Goal: Task Accomplishment & Management: Use online tool/utility

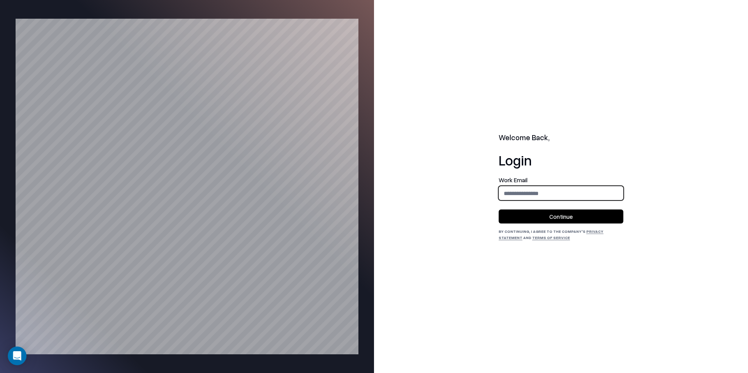
click at [543, 196] on input "email" at bounding box center [561, 193] width 124 height 14
type input "**********"
click at [566, 216] on button "Continue" at bounding box center [561, 217] width 125 height 14
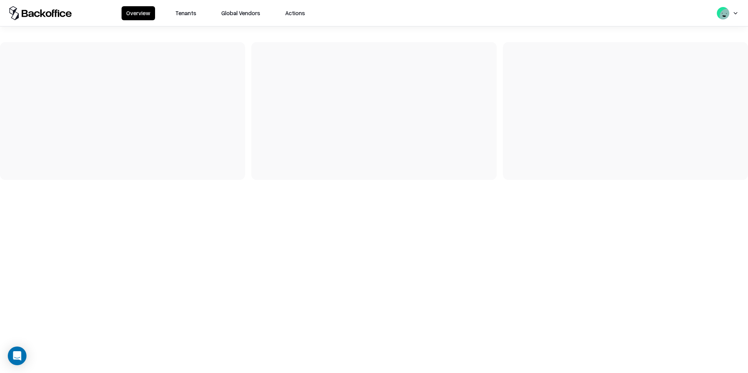
click at [191, 11] on button "Tenants" at bounding box center [186, 13] width 30 height 14
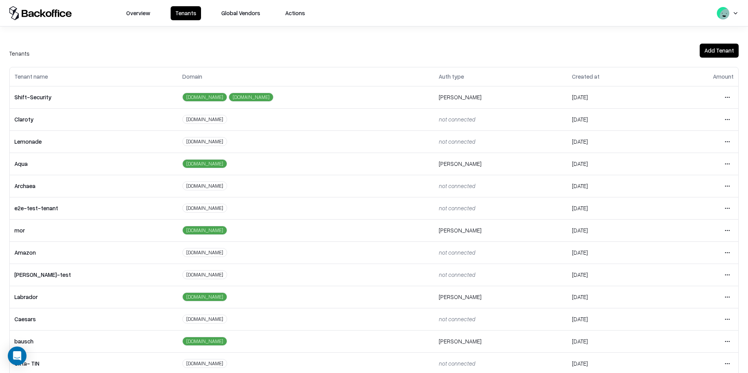
scroll to position [100, 0]
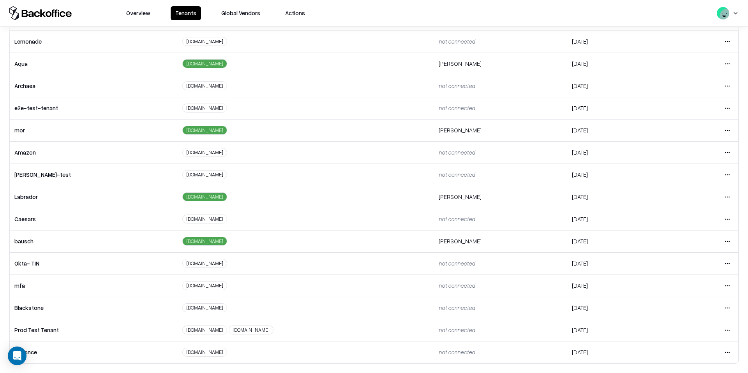
click at [50, 247] on td "bausch" at bounding box center [94, 241] width 168 height 22
click at [739, 241] on div "Tenant name Domain Auth type Created at Amount Shift-Security [DOMAIN_NAME] [DO…" at bounding box center [374, 165] width 748 height 397
click at [729, 241] on html "Overview Tenants Global Vendors Actions Tenants Add Tenant Tenant name Domain A…" at bounding box center [374, 186] width 748 height 373
click at [686, 307] on div "Login to tenant" at bounding box center [695, 307] width 84 height 16
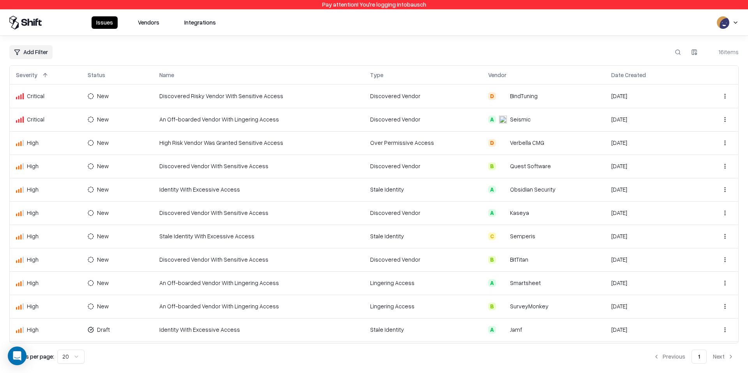
click at [149, 24] on button "Vendors" at bounding box center [148, 22] width 31 height 12
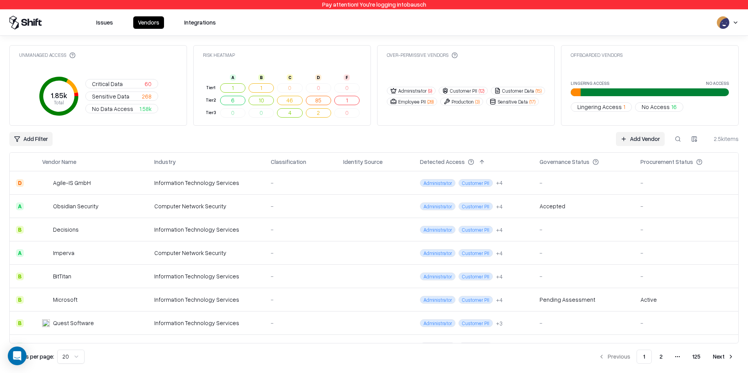
click at [578, 164] on div "Governance Status" at bounding box center [565, 162] width 50 height 8
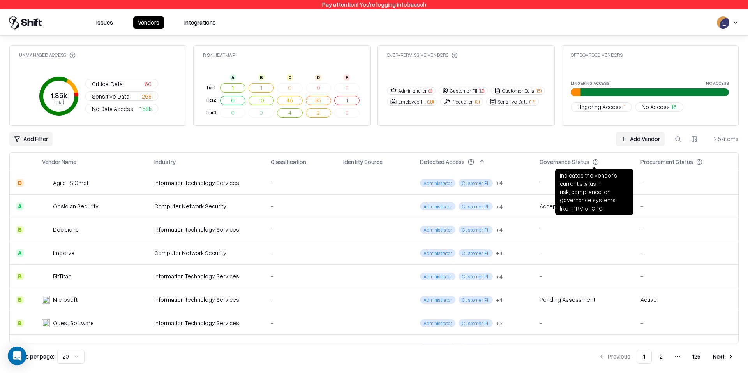
click at [606, 162] on button at bounding box center [606, 161] width 9 height 9
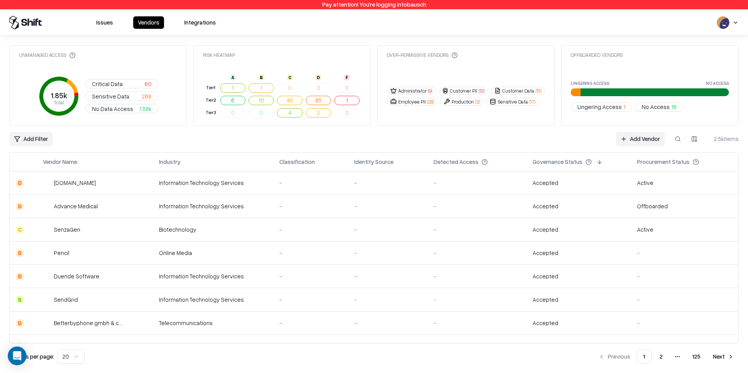
click at [662, 357] on button "2" at bounding box center [662, 357] width 16 height 14
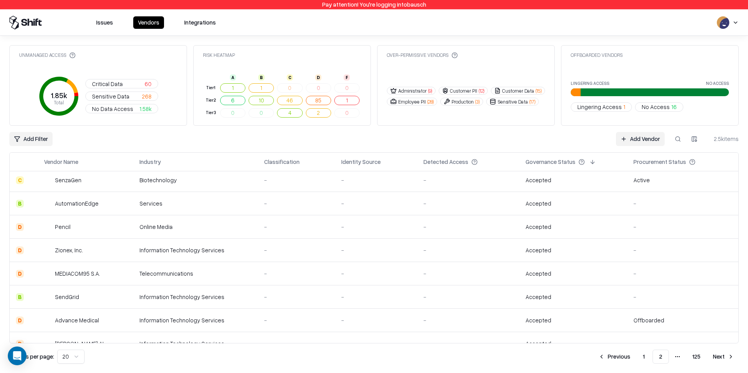
scroll to position [296, 0]
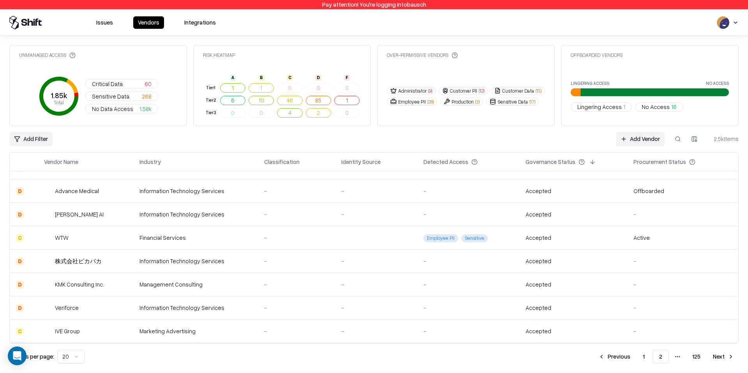
click at [725, 356] on button "Next" at bounding box center [724, 357] width 30 height 14
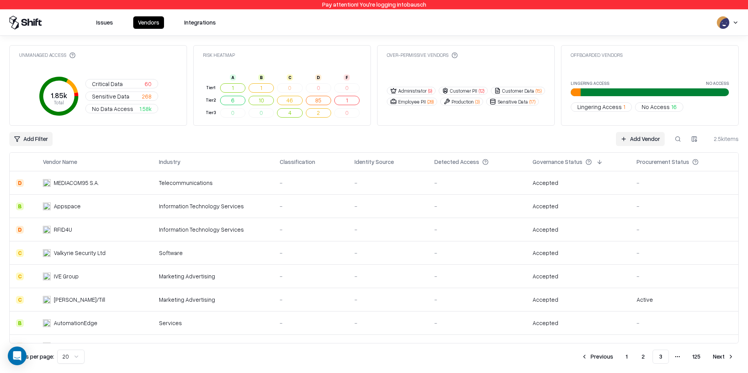
click at [725, 356] on button "Next" at bounding box center [724, 357] width 30 height 14
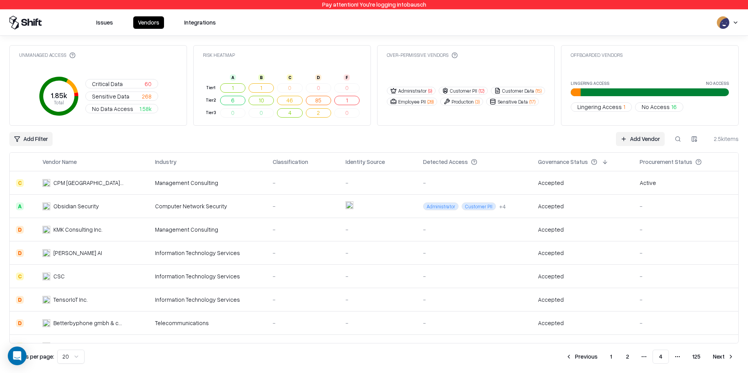
click at [725, 356] on button "Next" at bounding box center [724, 357] width 30 height 14
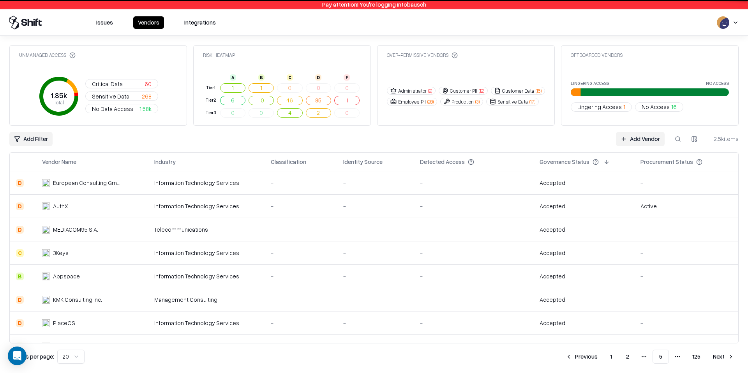
click at [725, 356] on button "Next" at bounding box center [724, 357] width 30 height 14
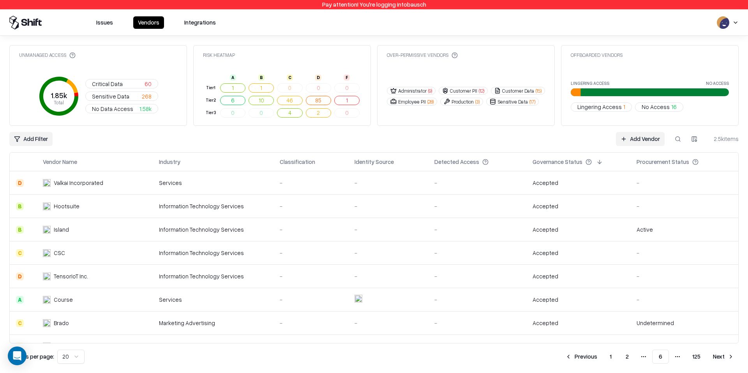
click at [725, 356] on button "Next" at bounding box center [724, 357] width 30 height 14
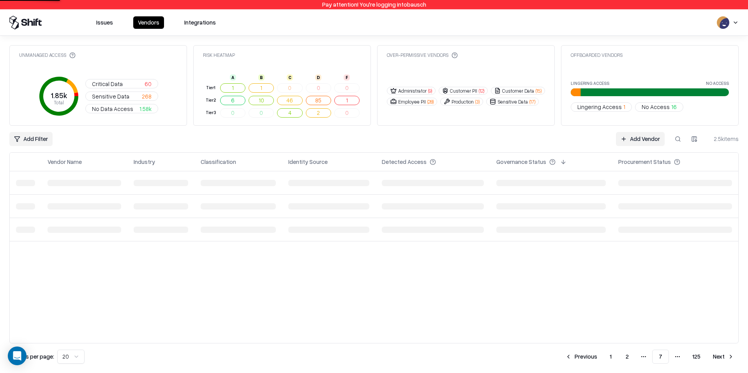
click at [725, 356] on button "Next" at bounding box center [724, 357] width 30 height 14
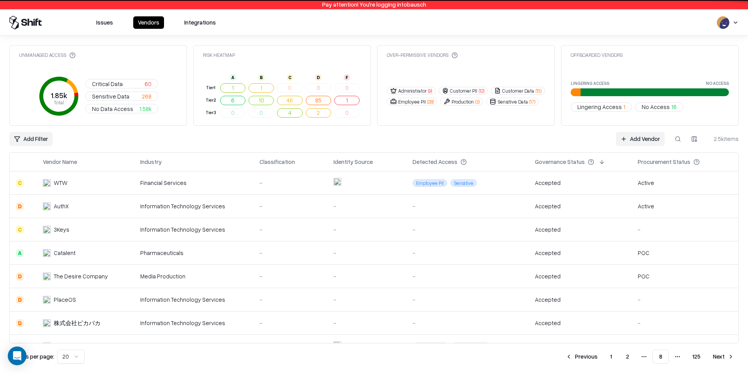
click at [725, 356] on button "Next" at bounding box center [724, 357] width 30 height 14
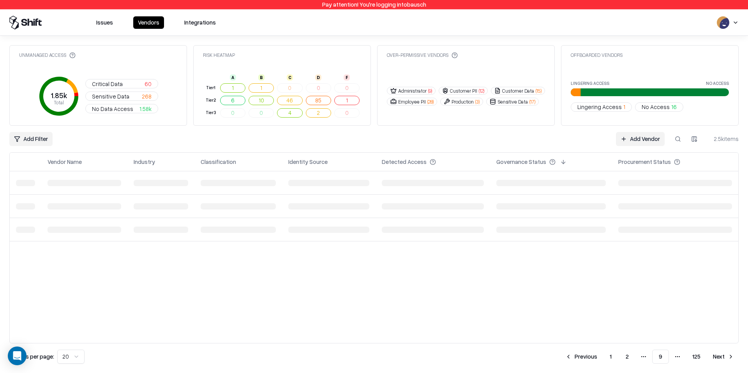
click at [725, 356] on button "Next" at bounding box center [724, 357] width 30 height 14
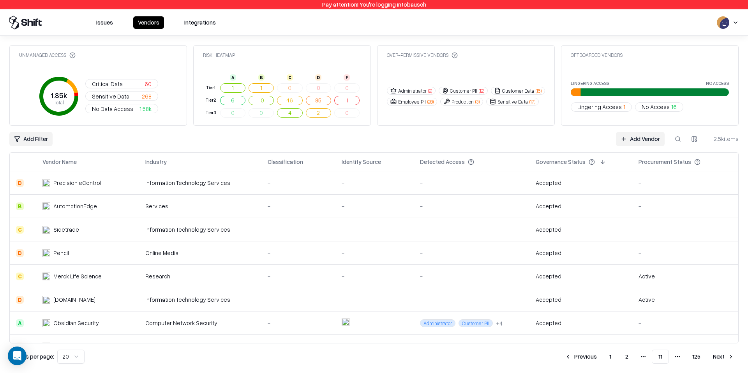
click at [725, 356] on button "Next" at bounding box center [724, 357] width 30 height 14
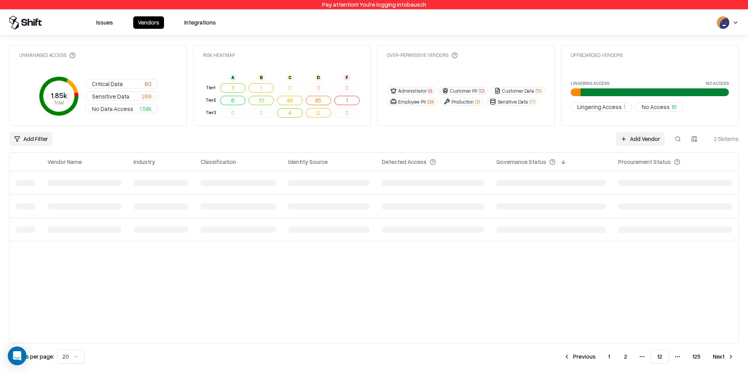
click at [725, 356] on button "Next" at bounding box center [724, 357] width 30 height 14
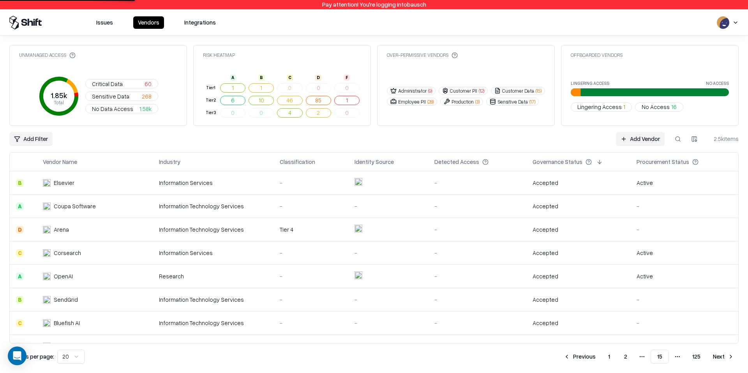
click at [725, 356] on button "Next" at bounding box center [724, 357] width 30 height 14
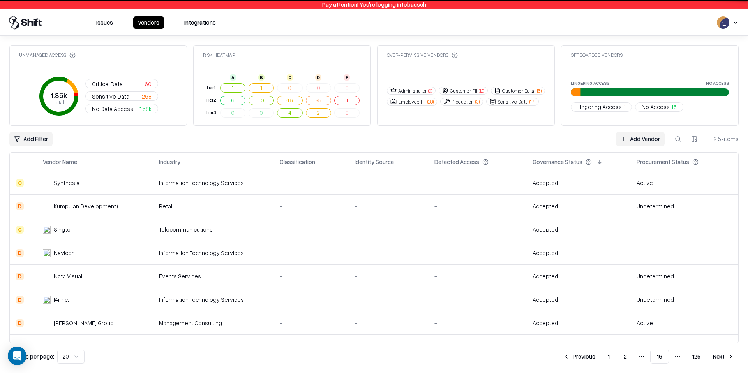
click at [725, 356] on button "Next" at bounding box center [724, 357] width 30 height 14
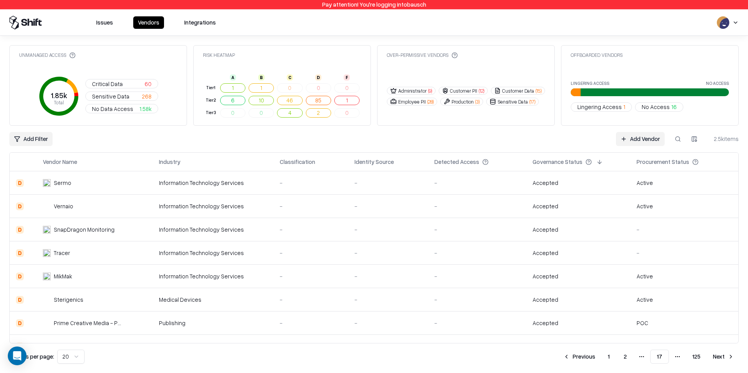
click at [725, 356] on button "Next" at bounding box center [724, 357] width 30 height 14
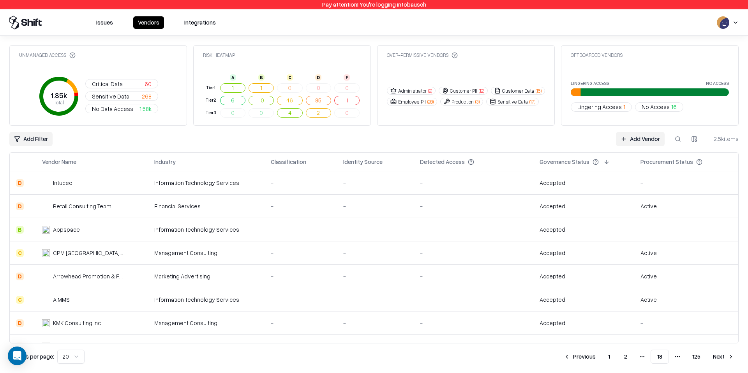
click at [725, 356] on button "Next" at bounding box center [724, 357] width 30 height 14
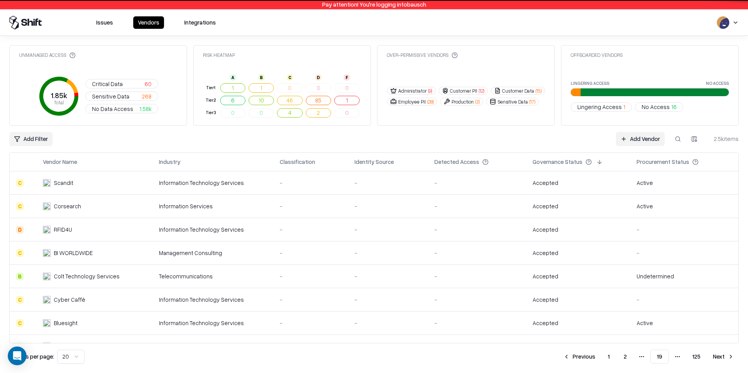
click at [725, 356] on button "Next" at bounding box center [724, 357] width 30 height 14
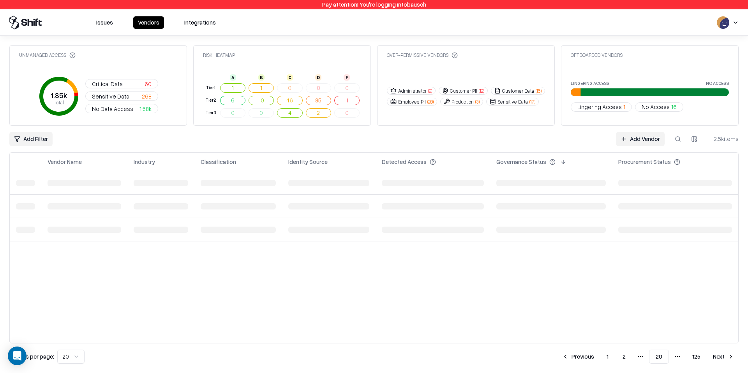
click at [725, 356] on button "Next" at bounding box center [724, 357] width 30 height 14
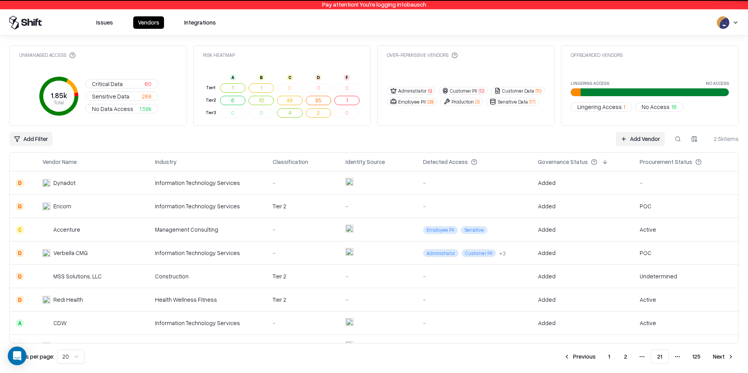
click at [725, 356] on button "Next" at bounding box center [724, 357] width 30 height 14
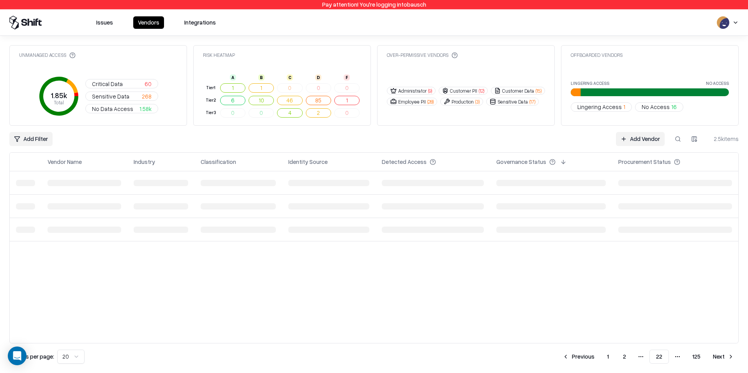
click at [725, 356] on button "Next" at bounding box center [724, 357] width 30 height 14
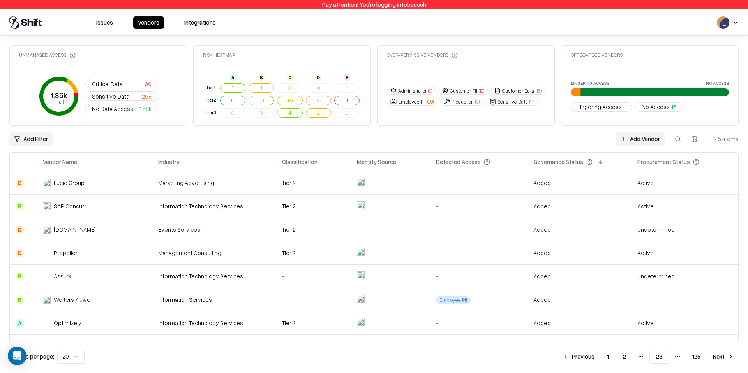
click at [725, 356] on button "Next" at bounding box center [724, 357] width 30 height 14
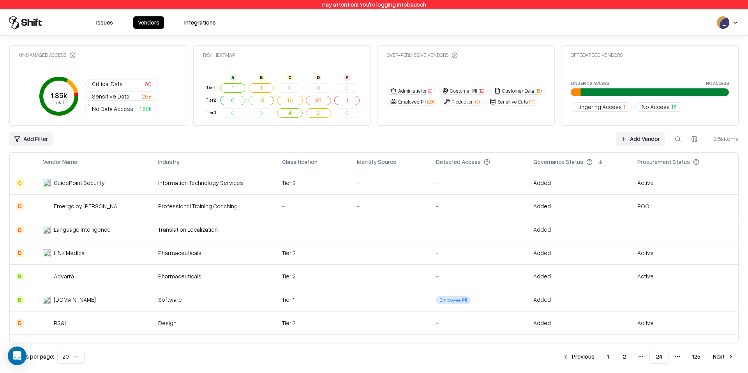
click at [725, 356] on button "Next" at bounding box center [724, 357] width 30 height 14
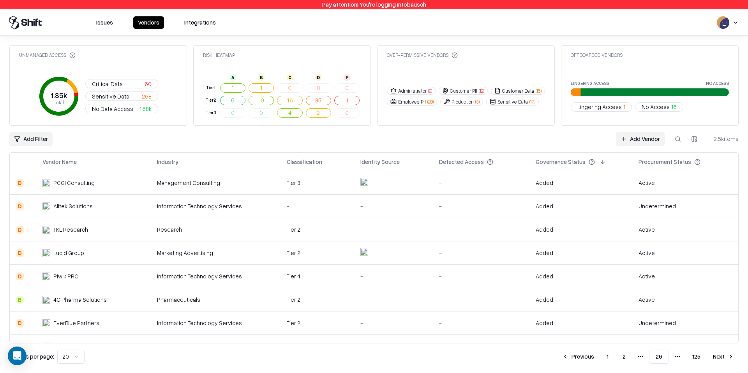
click at [610, 357] on button "1" at bounding box center [608, 357] width 14 height 14
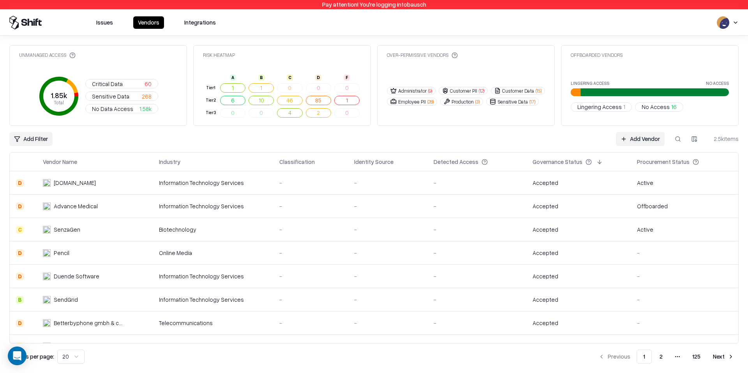
click at [642, 139] on link "Add Vendor" at bounding box center [640, 139] width 49 height 14
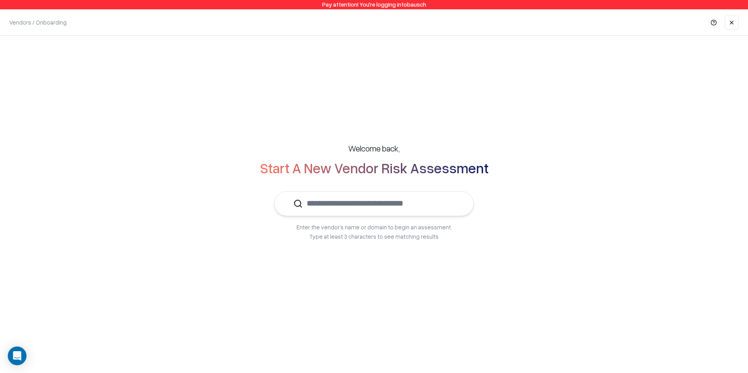
click at [421, 196] on input "text" at bounding box center [379, 204] width 152 height 24
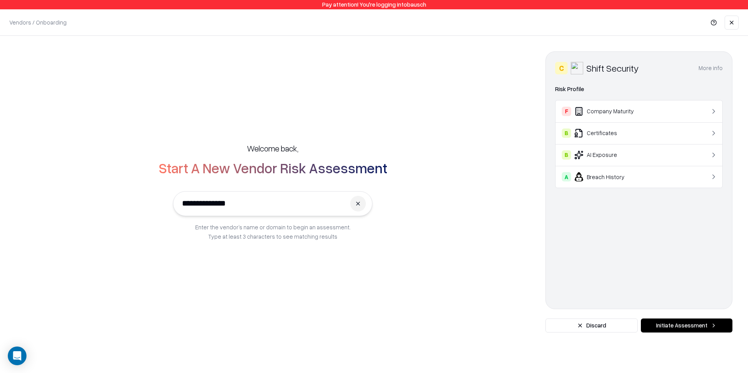
type input "**********"
click at [667, 326] on button "Initiate Assessment" at bounding box center [687, 326] width 92 height 14
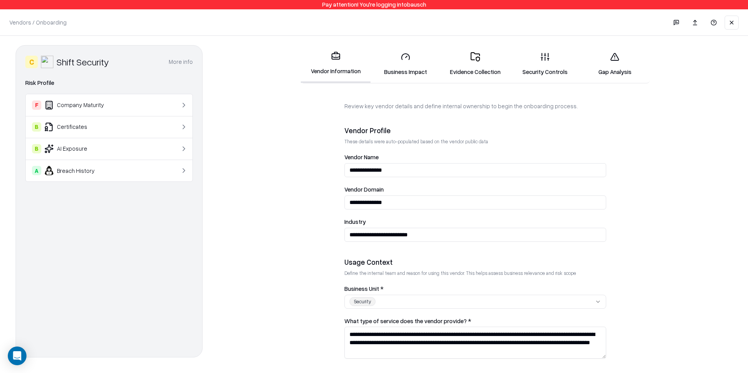
click at [407, 73] on link "Business Impact" at bounding box center [406, 64] width 70 height 36
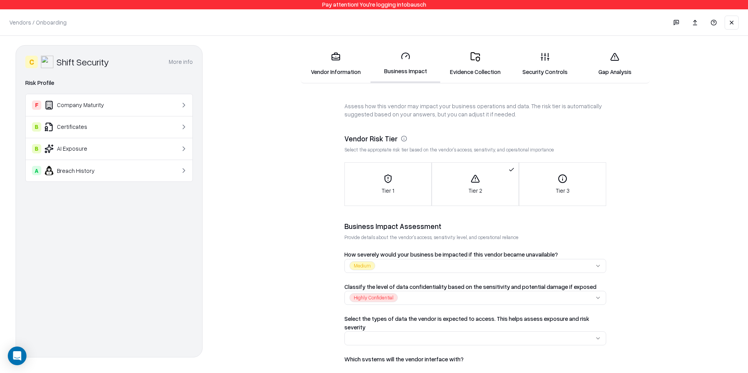
click at [474, 74] on link "Evidence Collection" at bounding box center [475, 64] width 70 height 36
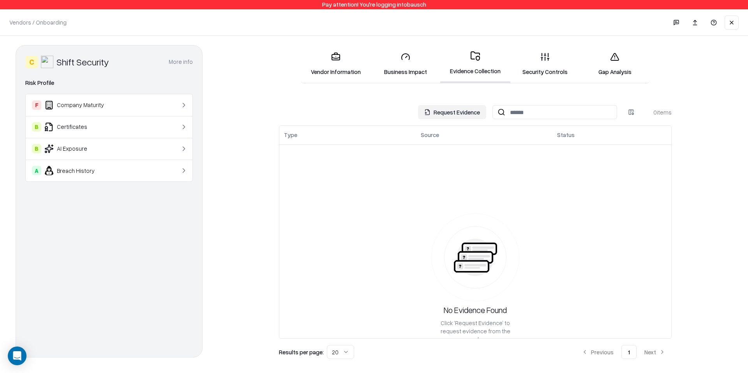
click at [408, 68] on link "Business Impact" at bounding box center [406, 64] width 70 height 36
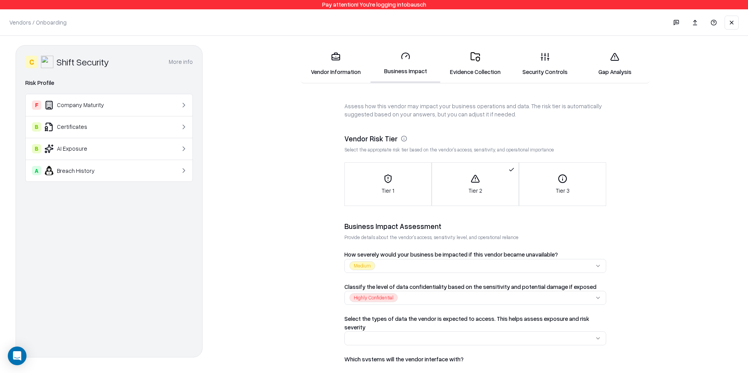
click at [481, 65] on link "Evidence Collection" at bounding box center [475, 64] width 70 height 36
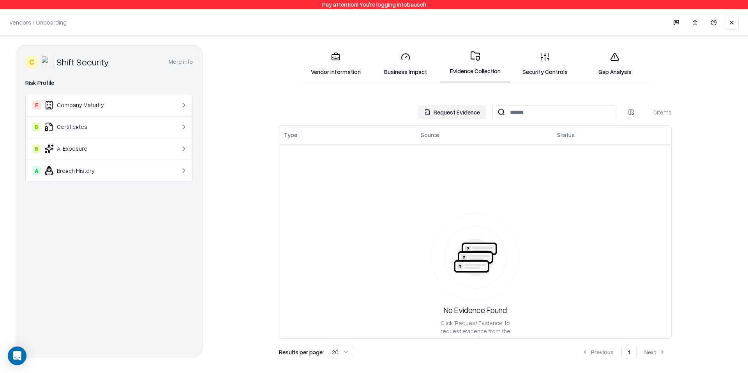
click at [441, 109] on button "Request Evidence" at bounding box center [452, 112] width 68 height 14
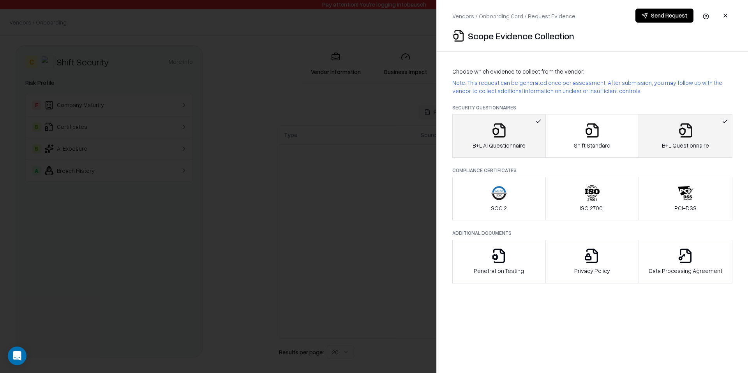
click at [725, 15] on button "button" at bounding box center [726, 16] width 14 height 14
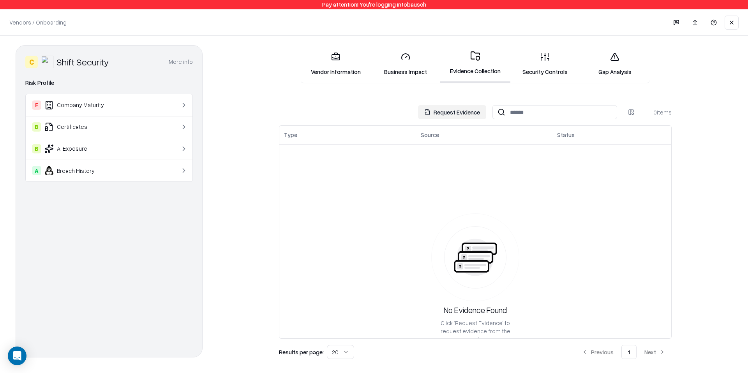
click at [474, 115] on button "Request Evidence" at bounding box center [452, 112] width 68 height 14
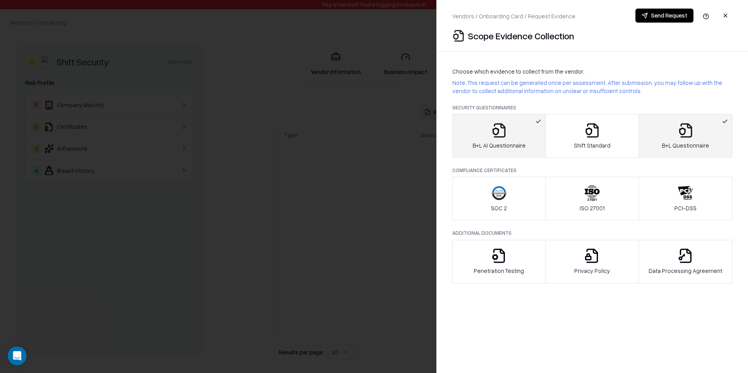
click at [725, 17] on button "button" at bounding box center [726, 16] width 14 height 14
